Goal: Transaction & Acquisition: Purchase product/service

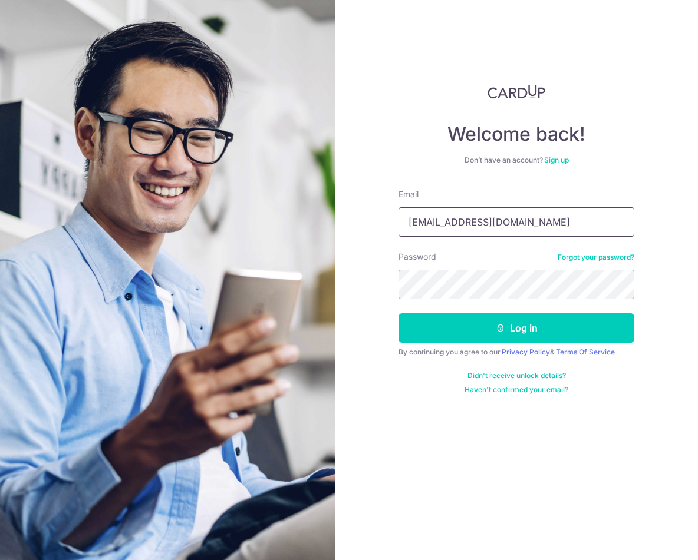
drag, startPoint x: 527, startPoint y: 222, endPoint x: 475, endPoint y: 217, distance: 52.0
click at [475, 217] on input "meagan.reus@tdsecurities.com" at bounding box center [516, 221] width 236 height 29
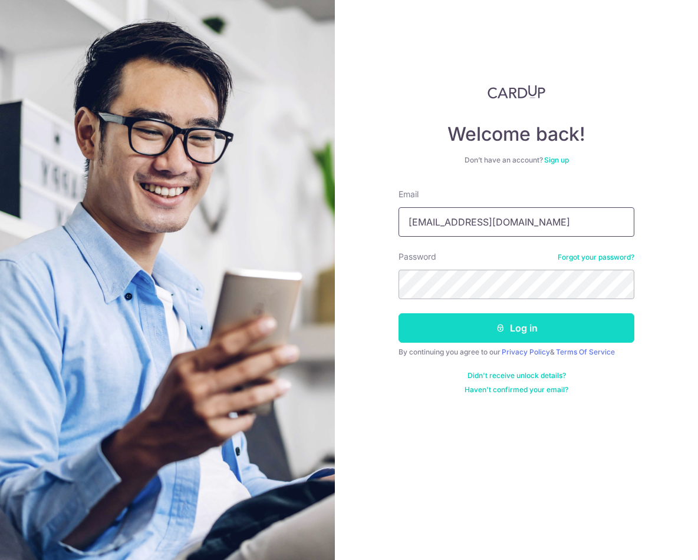
type input "meagan.reus@gmail.com"
click at [533, 331] on button "Log in" at bounding box center [516, 327] width 236 height 29
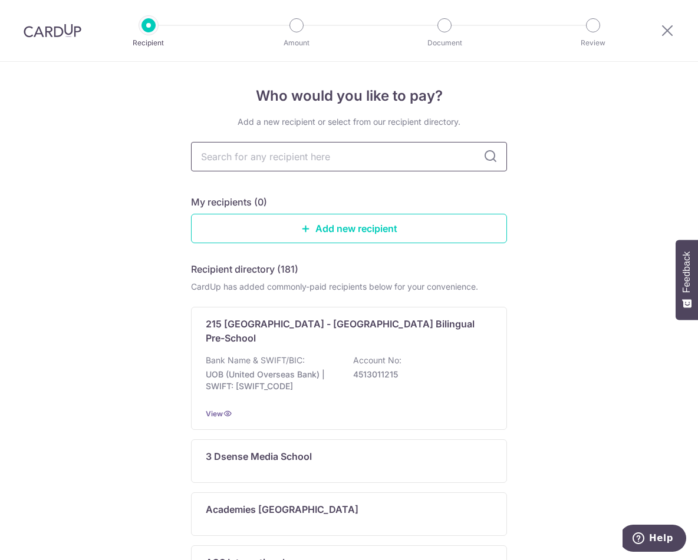
click at [260, 164] on input "text" at bounding box center [349, 156] width 316 height 29
type input "eton"
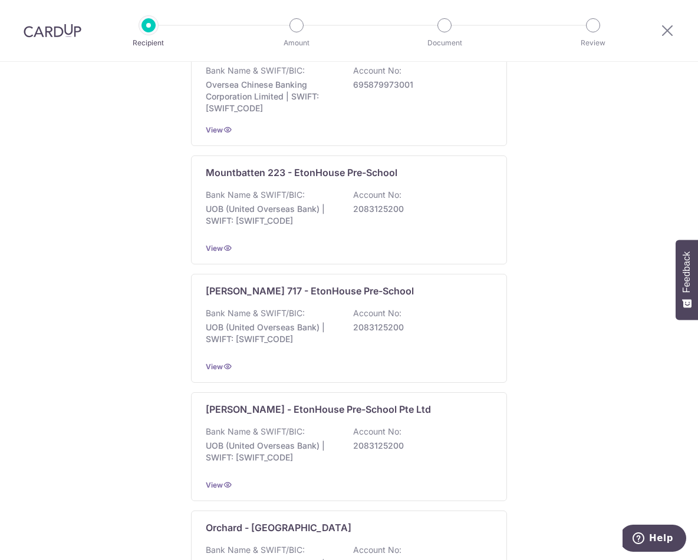
scroll to position [1049, 0]
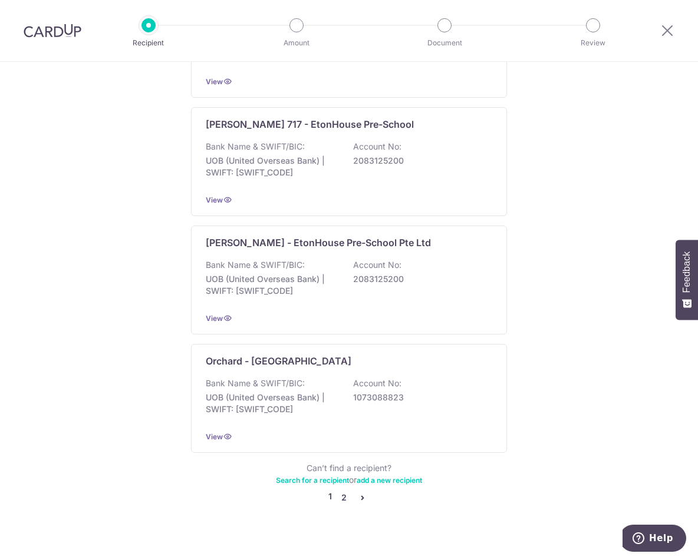
click at [341, 491] on link "2" at bounding box center [343, 498] width 14 height 14
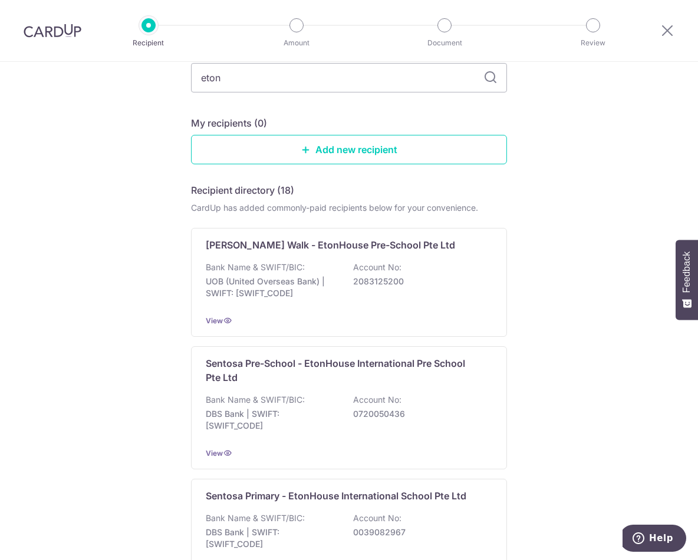
scroll to position [0, 0]
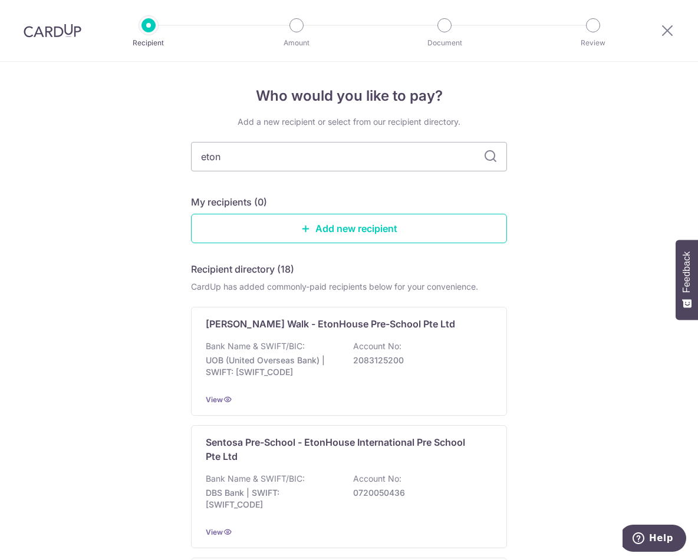
drag, startPoint x: 258, startPoint y: 158, endPoint x: 187, endPoint y: 150, distance: 71.2
type input "islander"
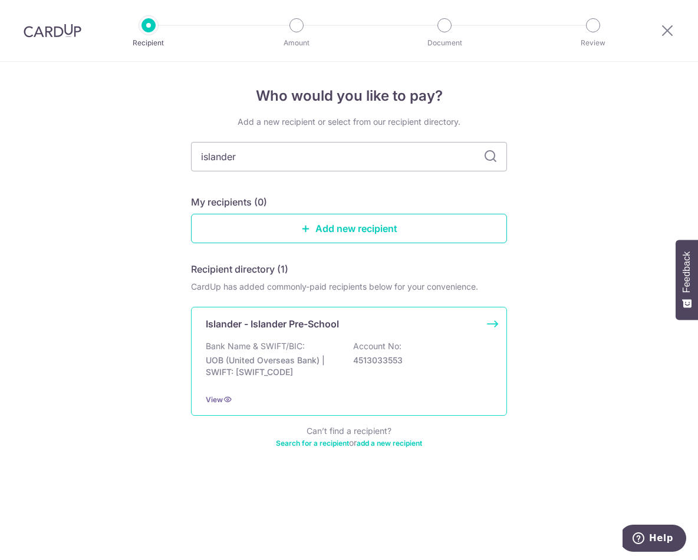
click at [341, 343] on div "Bank Name & SWIFT/BIC: UOB (United Overseas Bank) | SWIFT: UOVBSGSGXXX Account …" at bounding box center [349, 363] width 286 height 44
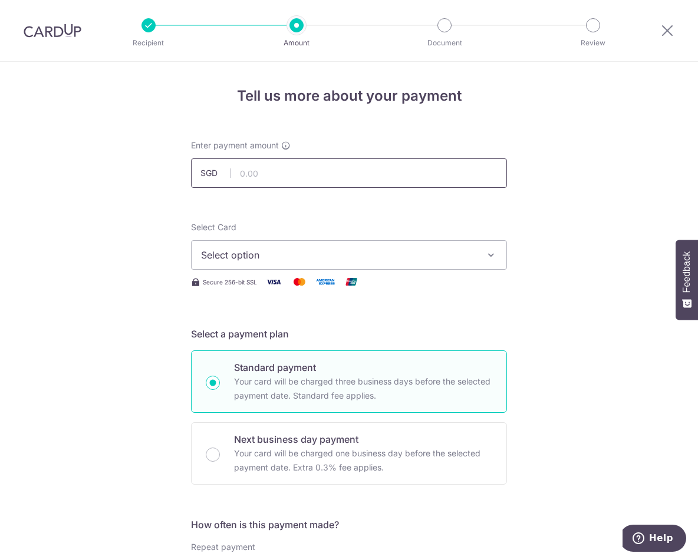
click at [300, 173] on input "text" at bounding box center [349, 172] width 316 height 29
type input "9,012.12"
click at [394, 246] on button "Select option" at bounding box center [349, 254] width 316 height 29
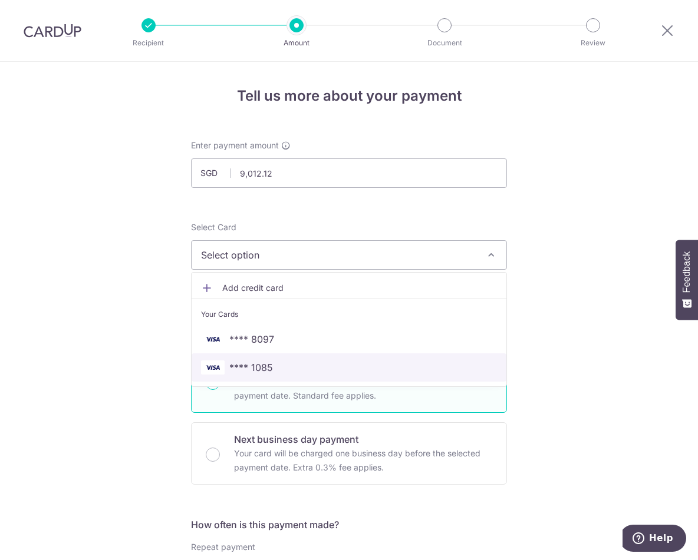
click at [260, 365] on span "**** 1085" at bounding box center [251, 368] width 44 height 14
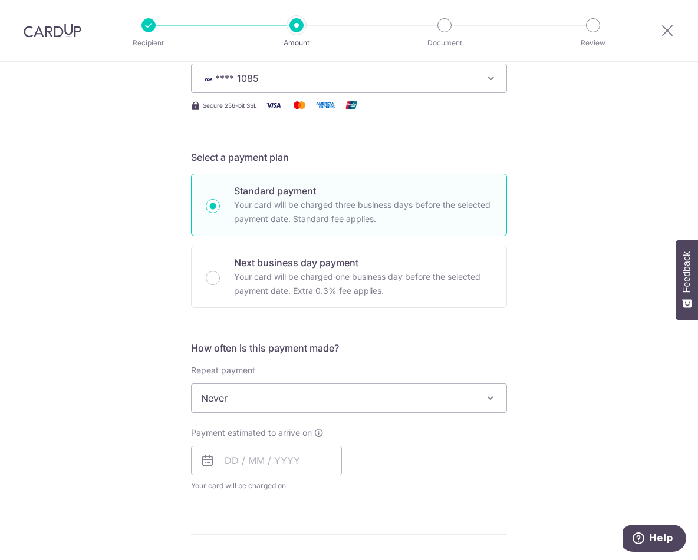
scroll to position [236, 0]
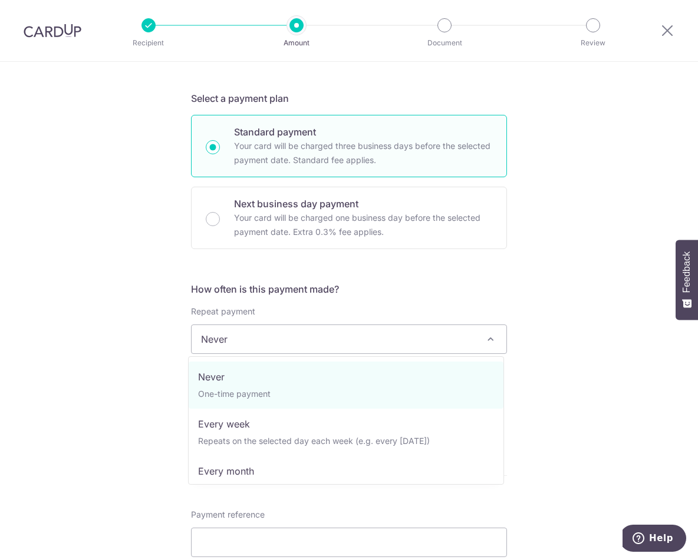
click at [445, 336] on span "Never" at bounding box center [348, 339] width 315 height 28
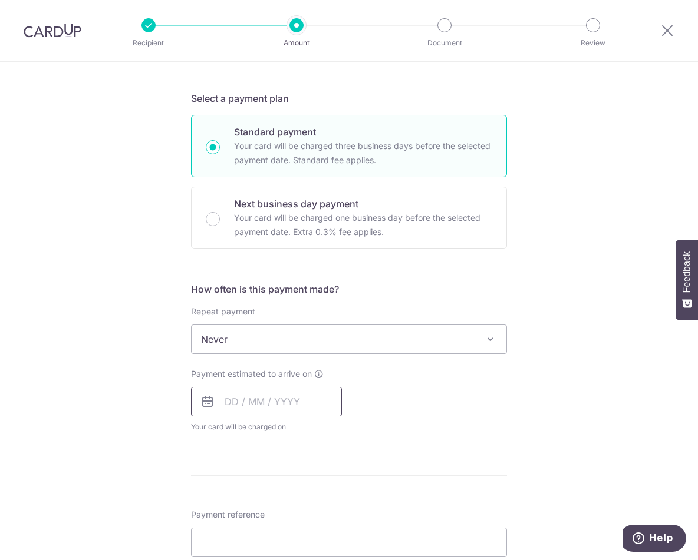
click at [274, 402] on input "text" at bounding box center [266, 401] width 151 height 29
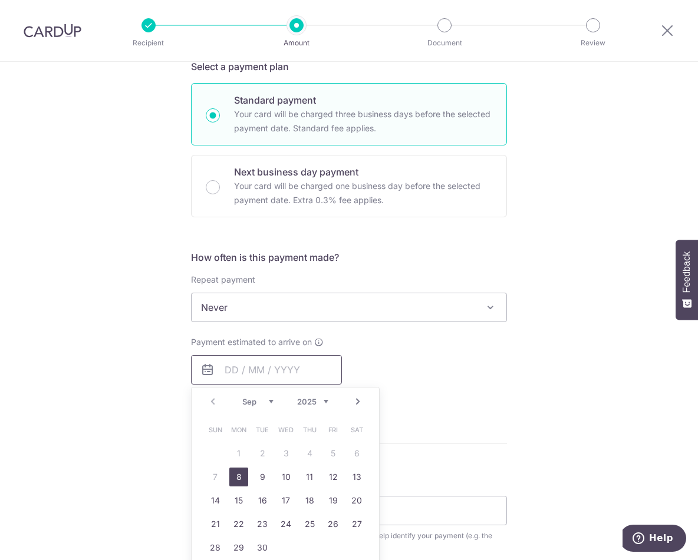
scroll to position [353, 0]
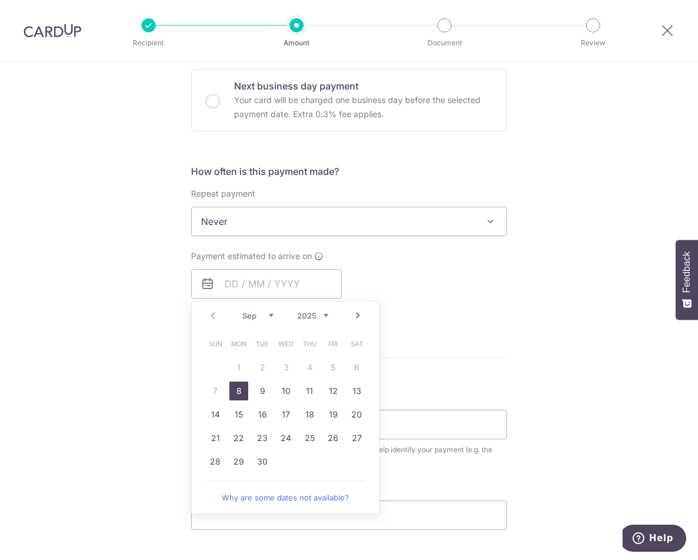
click at [233, 391] on link "8" at bounding box center [238, 391] width 19 height 19
type input "[DATE]"
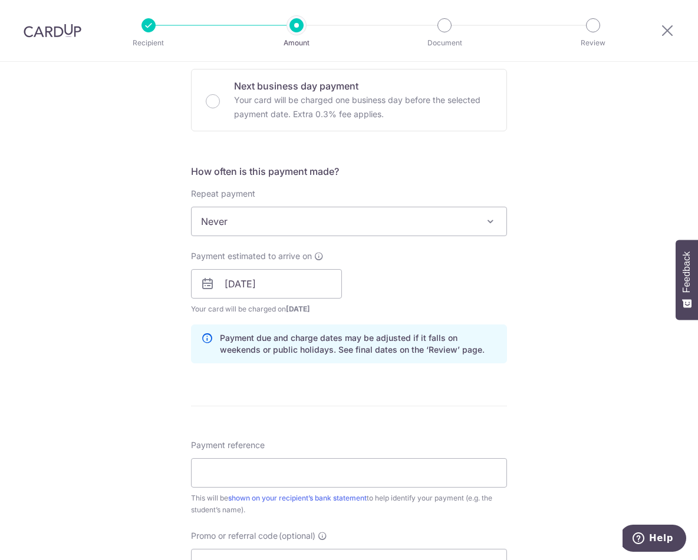
scroll to position [412, 0]
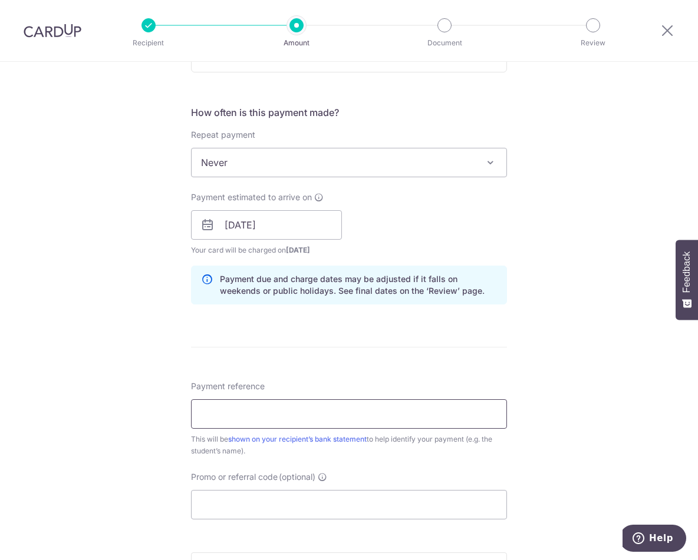
click at [401, 407] on input "Payment reference" at bounding box center [349, 413] width 316 height 29
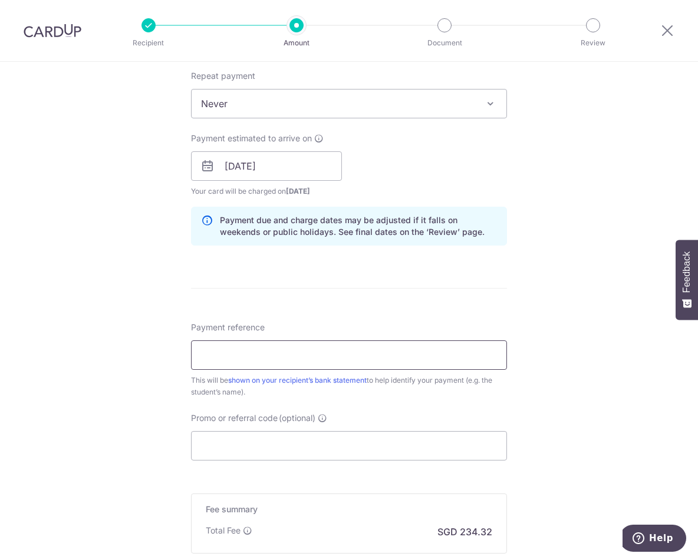
click at [220, 352] on input "Payment reference" at bounding box center [349, 355] width 316 height 29
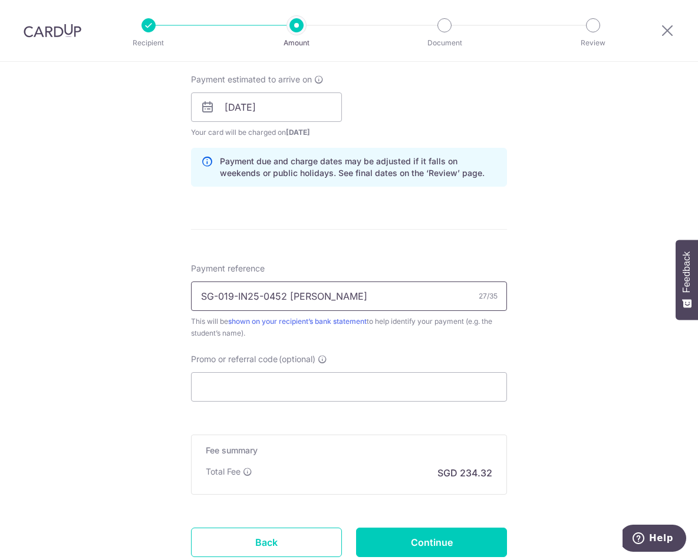
scroll to position [589, 0]
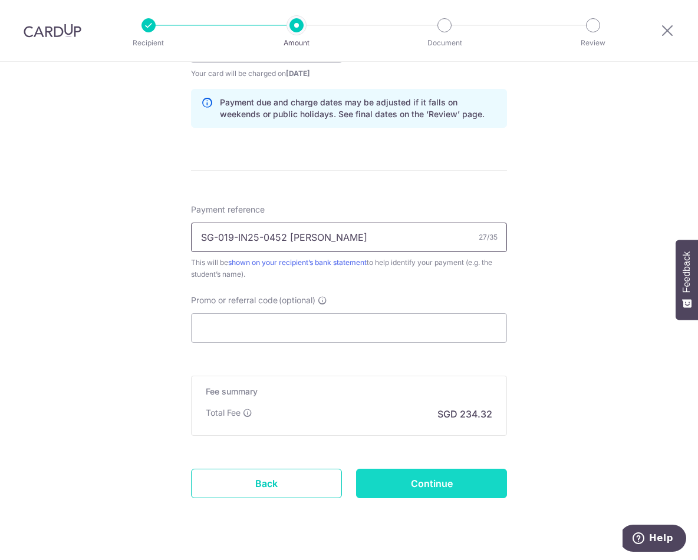
type input "SG-019-IN25-0452 [PERSON_NAME]"
click at [431, 485] on input "Continue" at bounding box center [431, 483] width 151 height 29
type input "Create Schedule"
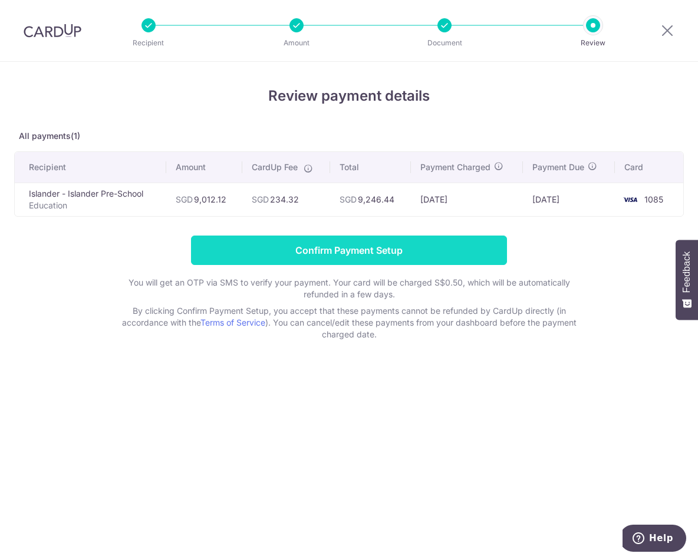
click at [416, 252] on input "Confirm Payment Setup" at bounding box center [349, 250] width 316 height 29
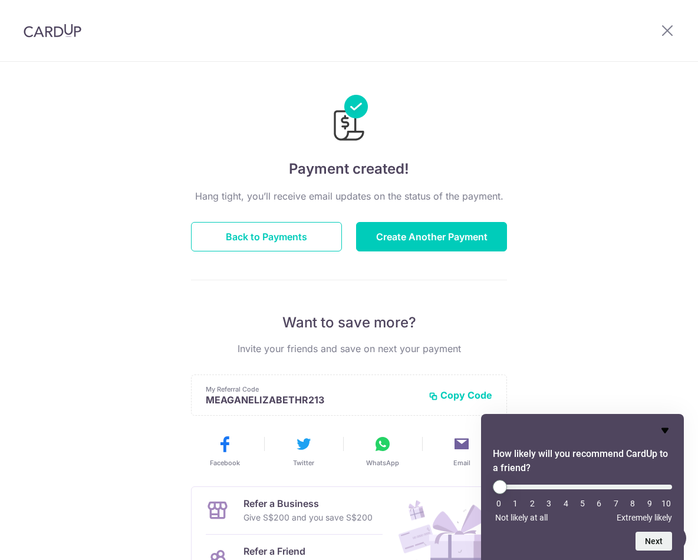
click at [663, 428] on icon "Hide survey" at bounding box center [664, 430] width 7 height 5
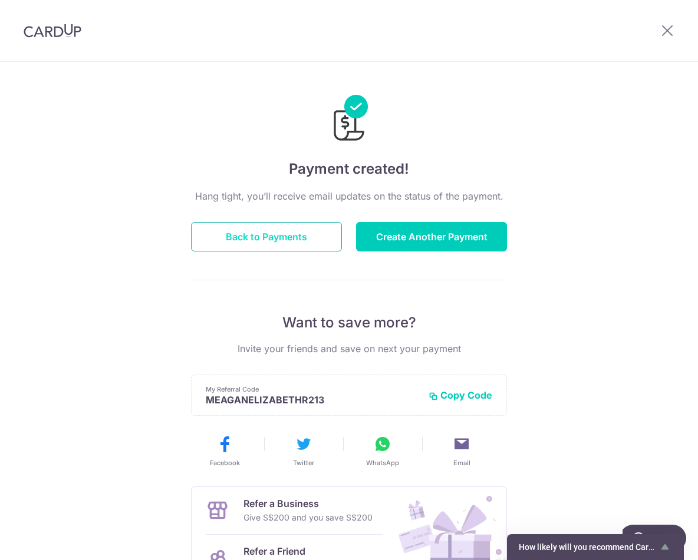
click at [298, 235] on button "Back to Payments" at bounding box center [266, 236] width 151 height 29
